Goal: Task Accomplishment & Management: Manage account settings

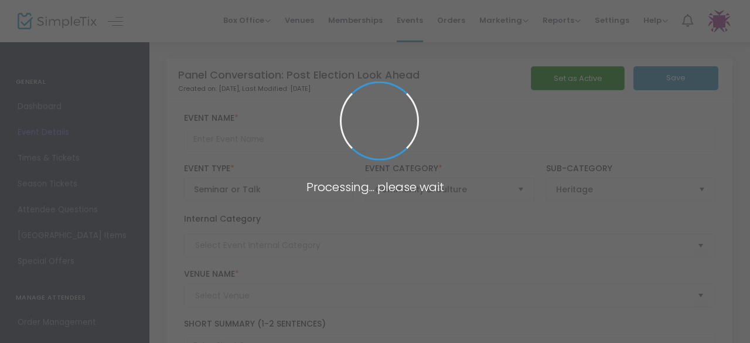
type input "Panel Conversation: Post Election Look Ahead"
type textarea "Expert panelists provide an insider’s look at the election results, the transit…"
type input "Register Now"
type input "[PERSON_NAME] and [PERSON_NAME] Capital [GEOGRAPHIC_DATA]"
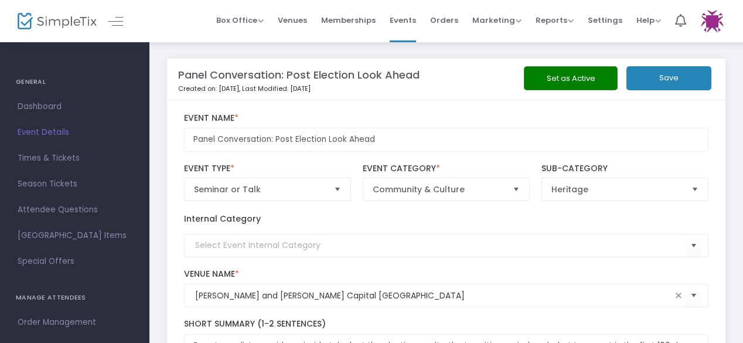
click at [40, 16] on img at bounding box center [57, 21] width 79 height 17
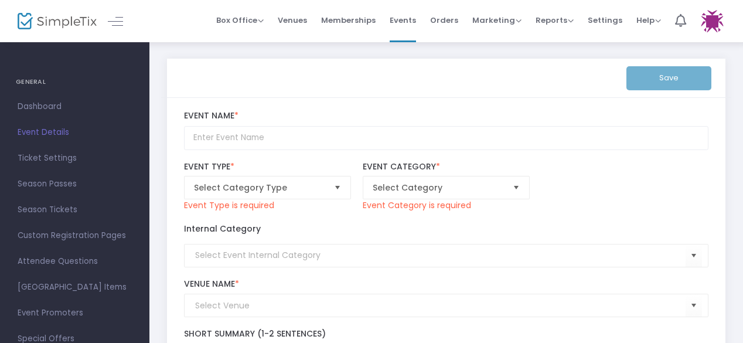
click at [71, 18] on img at bounding box center [57, 21] width 79 height 17
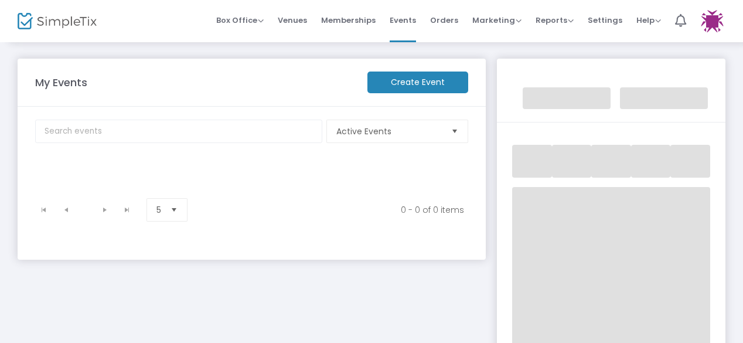
click at [21, 27] on img at bounding box center [57, 21] width 79 height 17
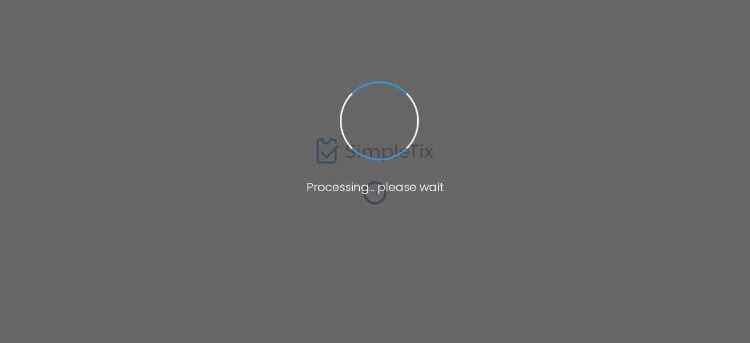
type input "[PERSON_NAME] and [PERSON_NAME] Capital [GEOGRAPHIC_DATA]"
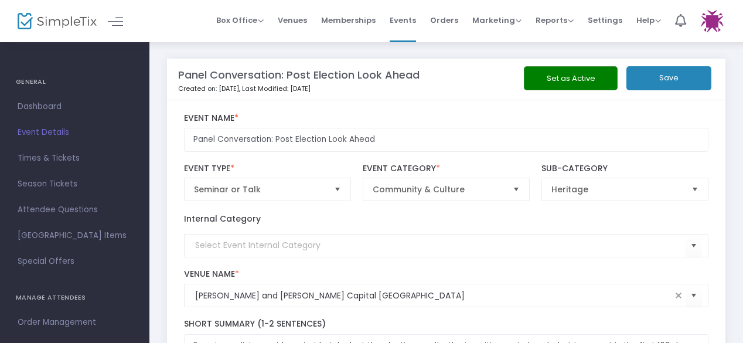
click at [83, 22] on img at bounding box center [57, 21] width 79 height 17
